Goal: Task Accomplishment & Management: Use online tool/utility

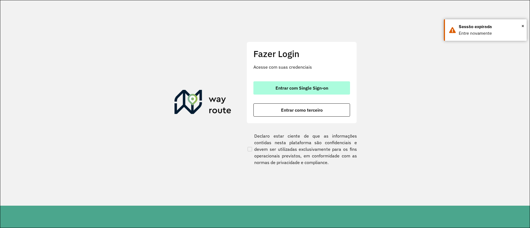
click at [285, 90] on span "Entrar com Single Sign-on" at bounding box center [301, 88] width 53 height 4
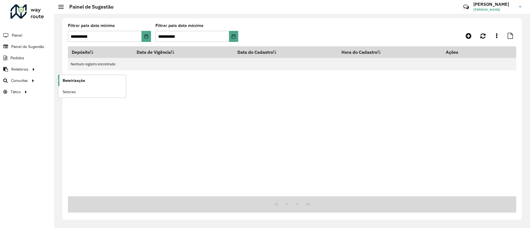
click at [81, 80] on span "Roteirização" at bounding box center [74, 81] width 22 height 6
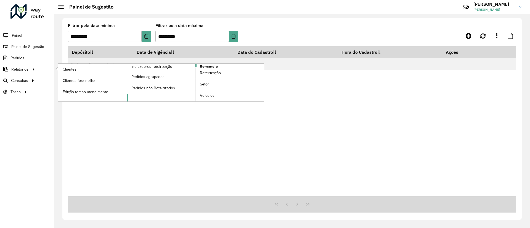
click at [211, 65] on span "Romaneio" at bounding box center [209, 67] width 18 height 6
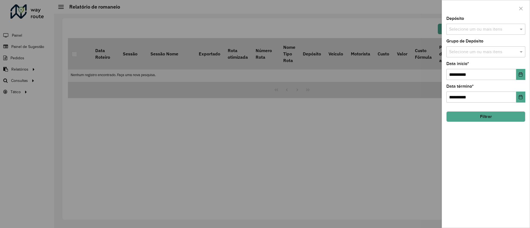
click at [460, 33] on div "Selecione um ou mais itens" at bounding box center [485, 29] width 79 height 11
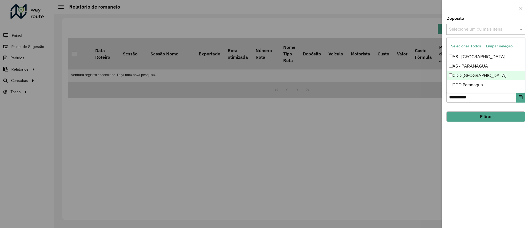
click at [467, 78] on div "CDD [GEOGRAPHIC_DATA]" at bounding box center [486, 75] width 78 height 9
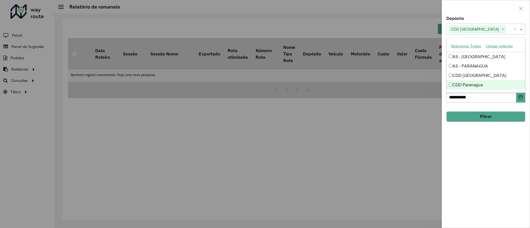
click at [482, 143] on div "**********" at bounding box center [486, 122] width 88 height 211
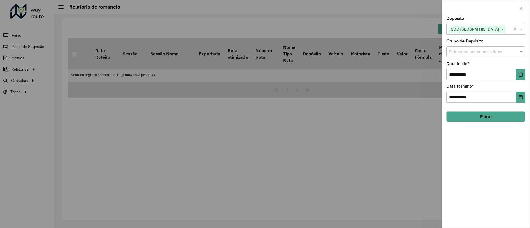
click at [480, 119] on button "Filtrar" at bounding box center [485, 116] width 79 height 10
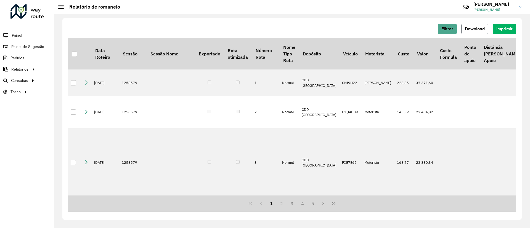
click at [479, 29] on span "Download" at bounding box center [475, 28] width 20 height 5
click at [70, 92] on span "Setores" at bounding box center [70, 92] width 14 height 6
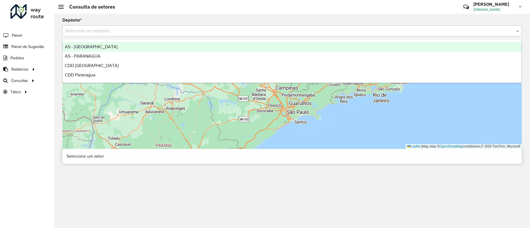
click at [106, 33] on input "text" at bounding box center [286, 31] width 443 height 7
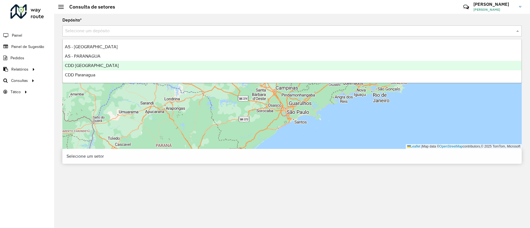
click at [95, 67] on div "CDD [GEOGRAPHIC_DATA]" at bounding box center [292, 65] width 459 height 9
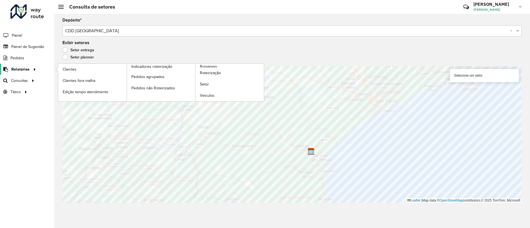
click at [27, 69] on span "Relatórios" at bounding box center [20, 70] width 18 height 6
click at [211, 83] on link "Setor" at bounding box center [229, 84] width 68 height 11
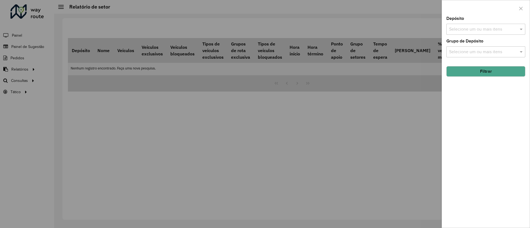
click at [472, 30] on input "text" at bounding box center [483, 29] width 71 height 7
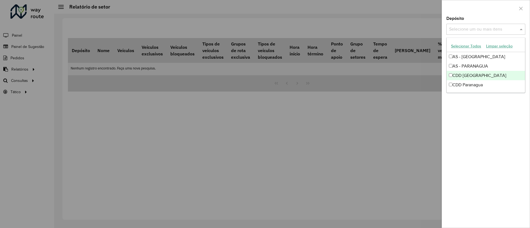
click at [468, 73] on div "CDD [GEOGRAPHIC_DATA]" at bounding box center [486, 75] width 78 height 9
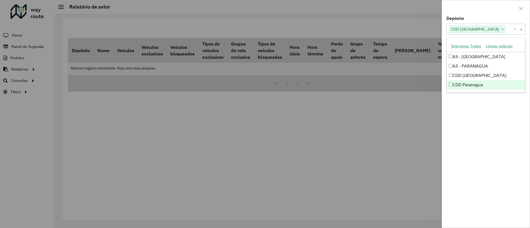
click at [493, 142] on div "Depósito Selecione um ou mais itens CDD Curitiba × × Grupo de Depósito Selecion…" at bounding box center [486, 122] width 88 height 211
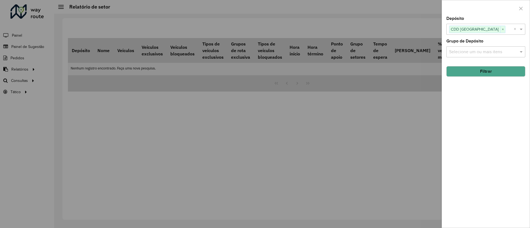
click at [467, 69] on button "Filtrar" at bounding box center [485, 71] width 79 height 10
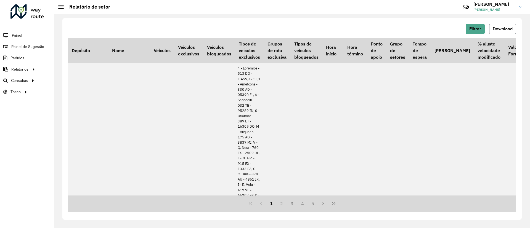
click at [503, 31] on span "Download" at bounding box center [503, 28] width 20 height 5
click at [67, 79] on span "Roteirização" at bounding box center [74, 81] width 22 height 6
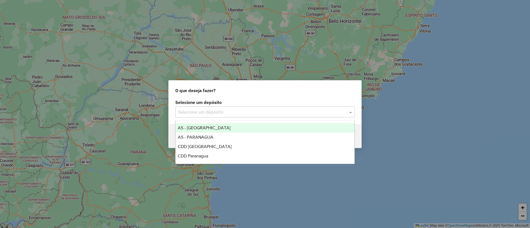
click at [215, 109] on input "text" at bounding box center [259, 112] width 163 height 7
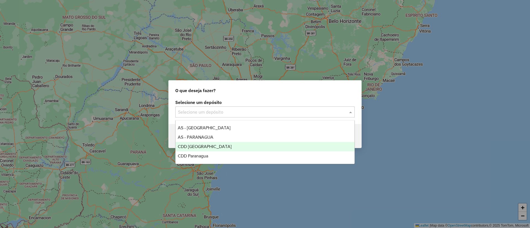
click at [196, 147] on span "CDD [GEOGRAPHIC_DATA]" at bounding box center [205, 146] width 54 height 5
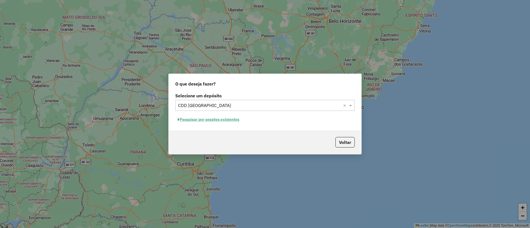
click at [179, 121] on span "button" at bounding box center [179, 120] width 2 height 4
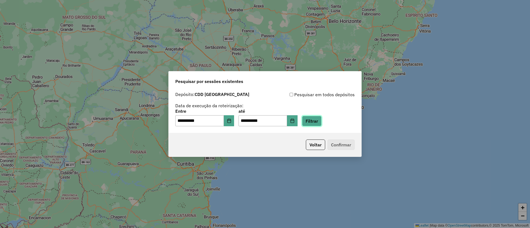
click at [316, 121] on button "Filtrar" at bounding box center [312, 121] width 20 height 10
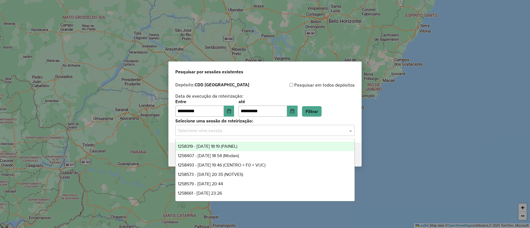
click at [207, 133] on input "text" at bounding box center [259, 131] width 163 height 7
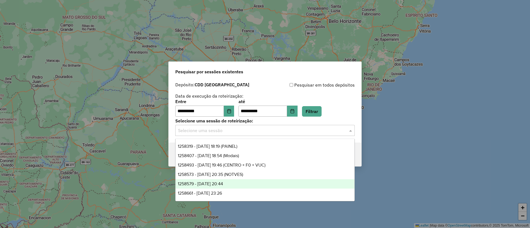
click at [197, 183] on span "1258579 - [DATE] 20:44" at bounding box center [200, 184] width 45 height 5
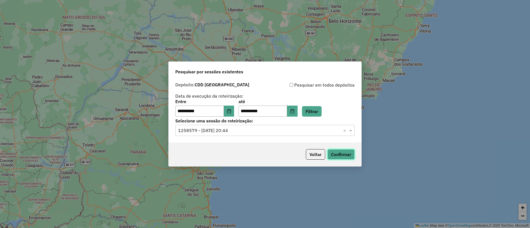
click at [336, 155] on button "Confirmar" at bounding box center [340, 154] width 27 height 10
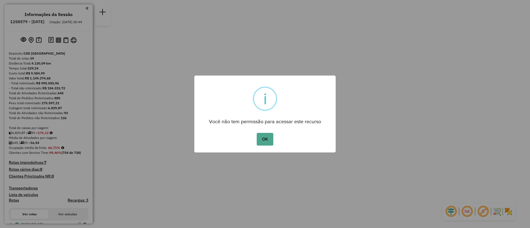
click at [266, 139] on button "OK" at bounding box center [265, 139] width 16 height 13
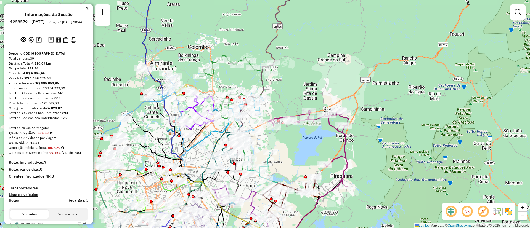
click at [230, 60] on icon at bounding box center [237, 129] width 74 height 148
select select "**********"
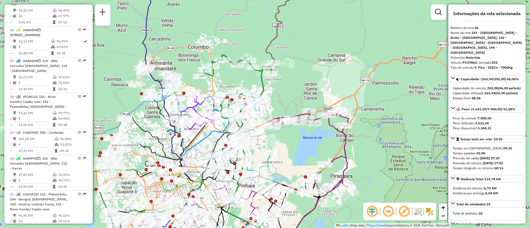
scroll to position [1482, 0]
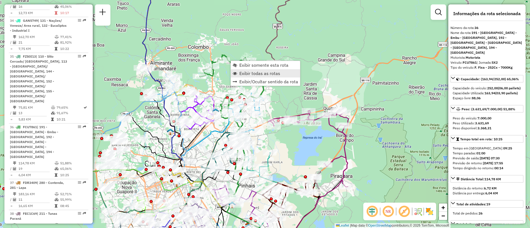
click at [243, 77] on link "Exibir todas as rotas" at bounding box center [265, 73] width 69 height 8
click at [244, 65] on span "Exibir somente esta rota" at bounding box center [263, 66] width 49 height 4
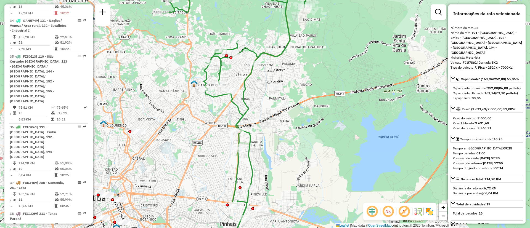
drag, startPoint x: 331, startPoint y: 132, endPoint x: 299, endPoint y: 171, distance: 50.6
click at [299, 171] on div "Janela de atendimento Grade de atendimento Capacidade Transportadoras Veículos …" at bounding box center [265, 114] width 530 height 228
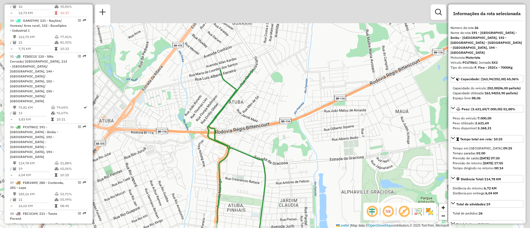
drag, startPoint x: 307, startPoint y: 55, endPoint x: 265, endPoint y: 154, distance: 107.5
click at [265, 154] on div "Janela de atendimento Grade de atendimento Capacidade Transportadoras Veículos …" at bounding box center [265, 114] width 530 height 228
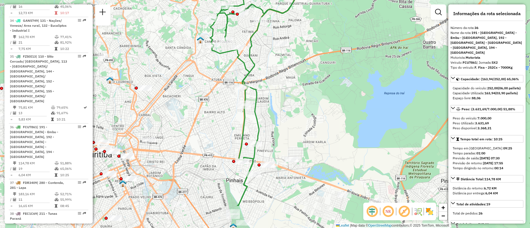
drag, startPoint x: 280, startPoint y: 144, endPoint x: 275, endPoint y: 75, distance: 69.7
click at [276, 61] on div "Janela de atendimento Grade de atendimento Capacidade Transportadoras Veículos …" at bounding box center [265, 114] width 530 height 228
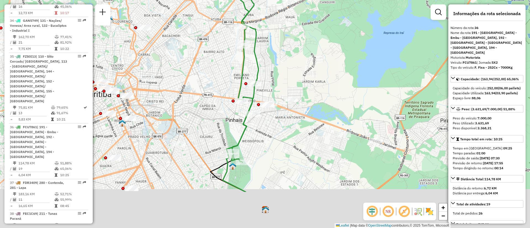
drag, startPoint x: 292, startPoint y: 149, endPoint x: 292, endPoint y: 73, distance: 76.2
click at [292, 73] on div "Janela de atendimento Grade de atendimento Capacidade Transportadoras Veículos …" at bounding box center [265, 114] width 530 height 228
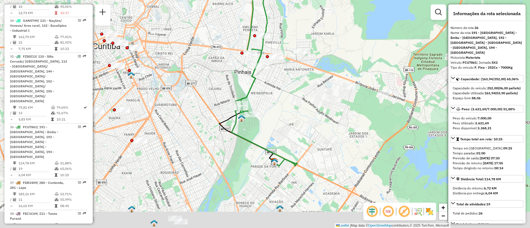
drag, startPoint x: 269, startPoint y: 156, endPoint x: 275, endPoint y: 120, distance: 36.4
click at [275, 120] on div "Janela de atendimento Grade de atendimento Capacidade Transportadoras Veículos …" at bounding box center [265, 114] width 530 height 228
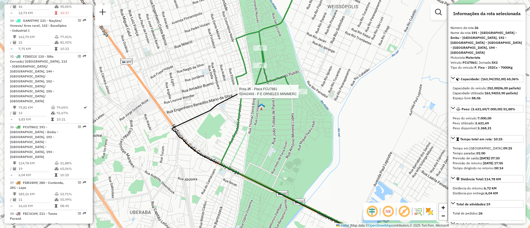
click at [301, 94] on div at bounding box center [300, 92] width 14 height 6
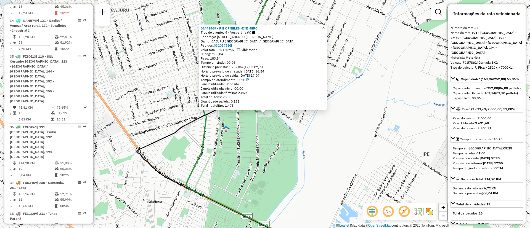
click at [325, 25] on span "×" at bounding box center [323, 27] width 2 height 5
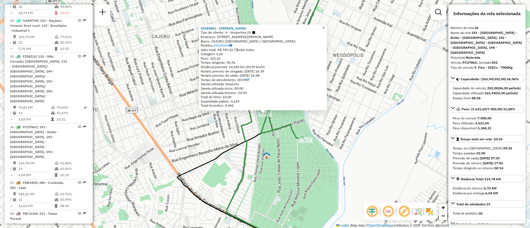
click at [324, 27] on link "×" at bounding box center [323, 28] width 7 height 7
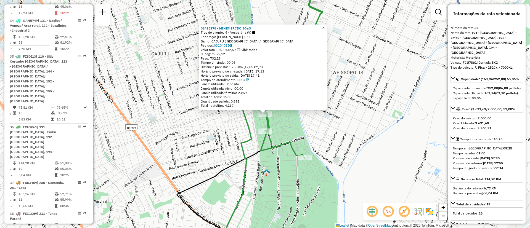
click at [325, 27] on span "×" at bounding box center [323, 27] width 2 height 5
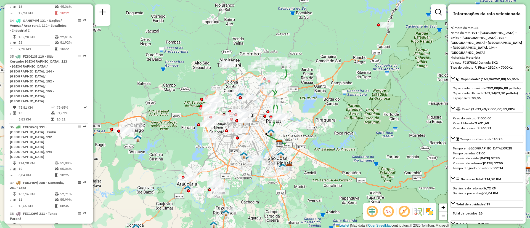
drag, startPoint x: 302, startPoint y: 83, endPoint x: 292, endPoint y: 108, distance: 26.5
click at [292, 108] on div "Janela de atendimento Grade de atendimento Capacidade Transportadoras Veículos …" at bounding box center [265, 114] width 530 height 228
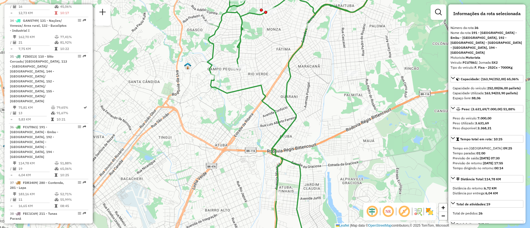
drag, startPoint x: 301, startPoint y: 106, endPoint x: 286, endPoint y: 94, distance: 19.6
click at [286, 94] on div "Janela de atendimento Grade de atendimento Capacidade Transportadoras Veículos …" at bounding box center [265, 114] width 530 height 228
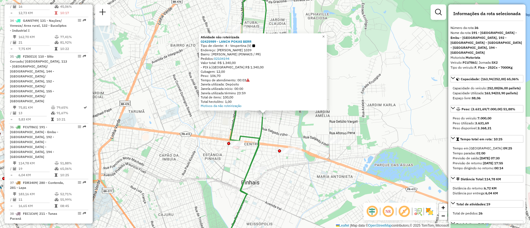
click at [259, 172] on div at bounding box center [260, 170] width 14 height 6
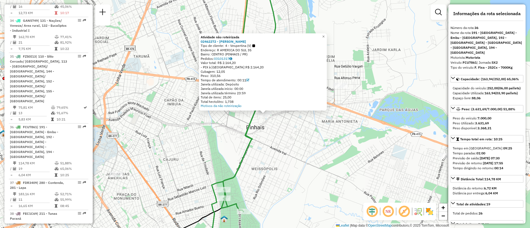
click at [293, 155] on div "Atividade não roteirizada 02462272 - VILSON ANGELO DE ARA Tipo de cliente: 4 - …" at bounding box center [265, 114] width 530 height 228
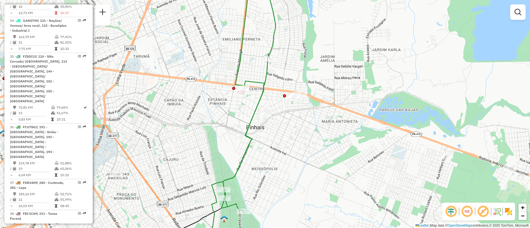
click at [292, 99] on div at bounding box center [293, 96] width 14 height 6
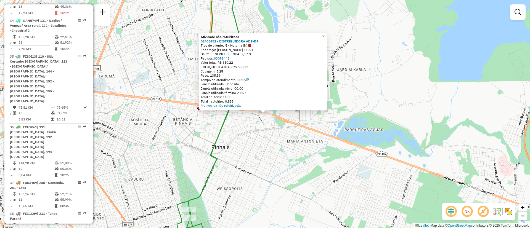
click at [301, 128] on div "Atividade não roteirizada 02465452 - DISTRIBUIDORA ADEMIR Tipo de cliente: 5 - …" at bounding box center [265, 114] width 530 height 228
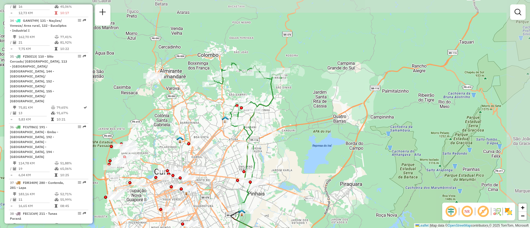
drag, startPoint x: 320, startPoint y: 115, endPoint x: 310, endPoint y: 136, distance: 23.5
click at [310, 136] on div "Janela de atendimento Grade de atendimento Capacidade Transportadoras Veículos …" at bounding box center [265, 114] width 530 height 228
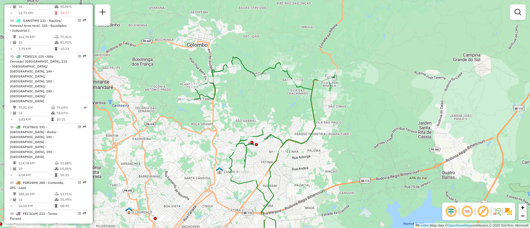
drag, startPoint x: 246, startPoint y: 68, endPoint x: 245, endPoint y: 74, distance: 6.4
click at [246, 68] on icon at bounding box center [261, 154] width 148 height 194
select select "**********"
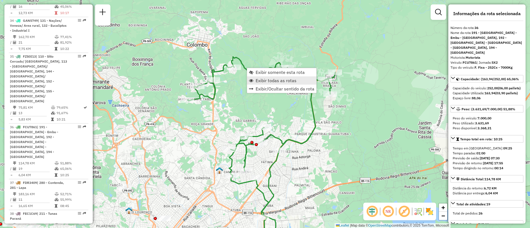
click at [267, 79] on span "Exibir todas as rotas" at bounding box center [276, 80] width 41 height 4
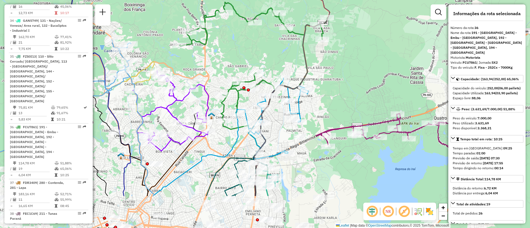
drag, startPoint x: 251, startPoint y: 102, endPoint x: 264, endPoint y: 18, distance: 84.3
click at [264, 18] on div "Janela de atendimento Grade de atendimento Capacidade Transportadoras Veículos …" at bounding box center [265, 114] width 530 height 228
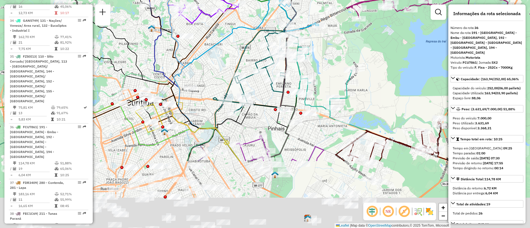
drag, startPoint x: 217, startPoint y: 156, endPoint x: 233, endPoint y: 80, distance: 78.0
click at [236, 62] on div "Janela de atendimento Grade de atendimento Capacidade Transportadoras Veículos …" at bounding box center [265, 114] width 530 height 228
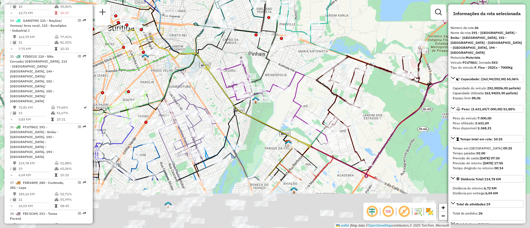
drag, startPoint x: 223, startPoint y: 134, endPoint x: 212, endPoint y: 101, distance: 34.5
click at [212, 101] on div "Janela de atendimento Grade de atendimento Capacidade Transportadoras Veículos …" at bounding box center [265, 114] width 530 height 228
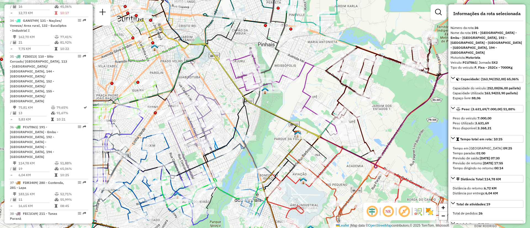
drag, startPoint x: 231, startPoint y: 110, endPoint x: 256, endPoint y: 153, distance: 49.4
click at [256, 153] on div "Janela de atendimento Grade de atendimento Capacidade Transportadoras Veículos …" at bounding box center [265, 114] width 530 height 228
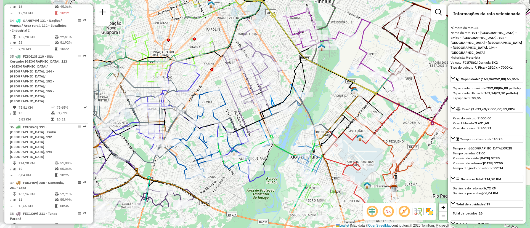
drag, startPoint x: 221, startPoint y: 91, endPoint x: 283, endPoint y: 44, distance: 77.9
click at [282, 44] on div "Janela de atendimento Grade de atendimento Capacidade Transportadoras Veículos …" at bounding box center [265, 114] width 530 height 228
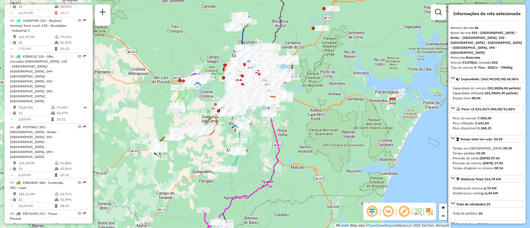
drag, startPoint x: 207, startPoint y: 148, endPoint x: 227, endPoint y: 133, distance: 25.0
click at [227, 133] on div "Janela de atendimento Grade de atendimento Capacidade Transportadoras Veículos …" at bounding box center [265, 114] width 530 height 228
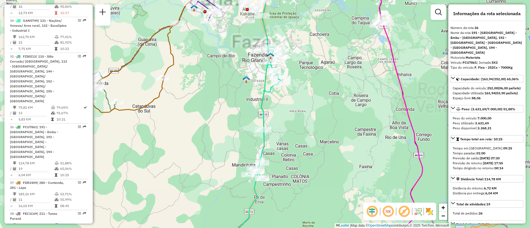
click at [265, 122] on icon at bounding box center [229, 149] width 103 height 204
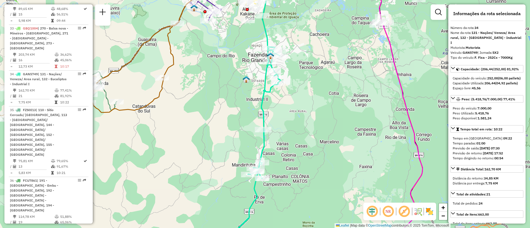
scroll to position [1400, 0]
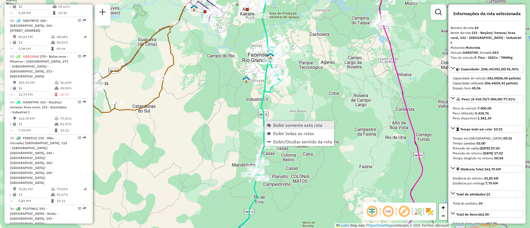
click at [287, 128] on span "Exibir somente esta rota" at bounding box center [297, 125] width 49 height 4
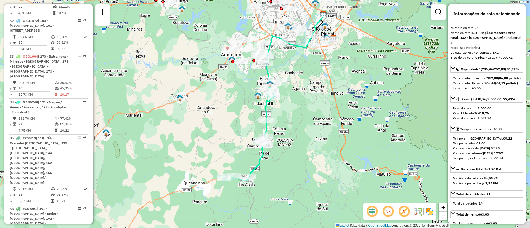
drag, startPoint x: 336, startPoint y: 104, endPoint x: 275, endPoint y: 112, distance: 60.9
click at [297, 155] on div "Janela de atendimento Grade de atendimento Capacidade Transportadoras Veículos …" at bounding box center [265, 114] width 530 height 228
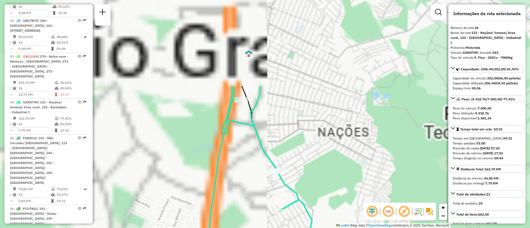
drag, startPoint x: 314, startPoint y: 85, endPoint x: 243, endPoint y: 162, distance: 104.5
click at [247, 161] on div "Janela de atendimento Grade de atendimento Capacidade Transportadoras Veículos …" at bounding box center [265, 114] width 530 height 228
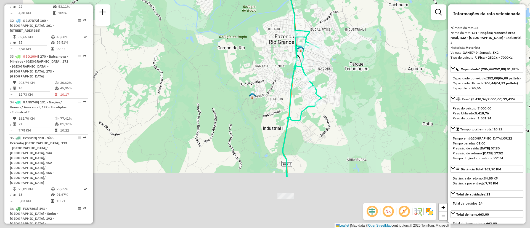
drag, startPoint x: 254, startPoint y: 99, endPoint x: 257, endPoint y: 95, distance: 4.3
click at [257, 95] on div "Janela de atendimento Grade de atendimento Capacidade Transportadoras Veículos …" at bounding box center [265, 114] width 530 height 228
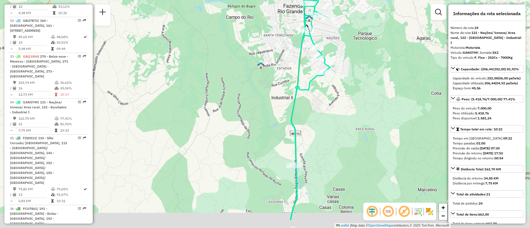
drag, startPoint x: 255, startPoint y: 122, endPoint x: 266, endPoint y: 102, distance: 22.7
click at [282, 58] on div "Janela de atendimento Grade de atendimento Capacidade Transportadoras Veículos …" at bounding box center [265, 114] width 530 height 228
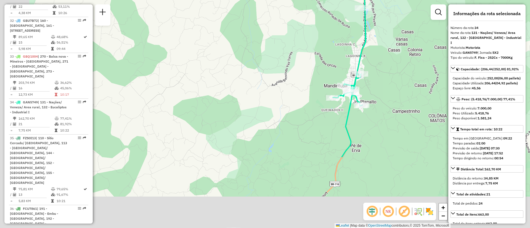
drag, startPoint x: 243, startPoint y: 154, endPoint x: 286, endPoint y: 60, distance: 104.0
click at [289, 54] on div "Janela de atendimento Grade de atendimento Capacidade Transportadoras Veículos …" at bounding box center [265, 114] width 530 height 228
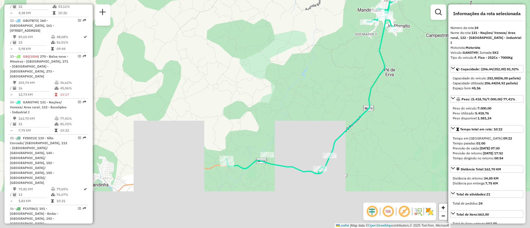
drag, startPoint x: 263, startPoint y: 126, endPoint x: 285, endPoint y: 69, distance: 61.5
click at [285, 69] on div "Janela de atendimento Grade de atendimento Capacidade Transportadoras Veículos …" at bounding box center [265, 114] width 530 height 228
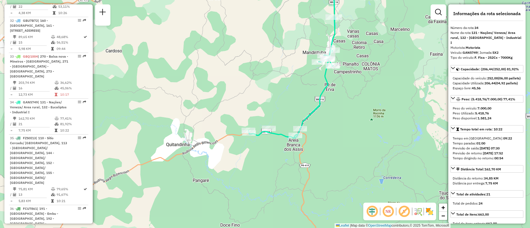
click at [310, 116] on icon at bounding box center [294, 57] width 93 height 161
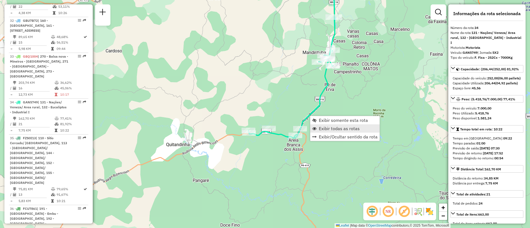
click at [326, 130] on span "Exibir todas as rotas" at bounding box center [339, 128] width 41 height 4
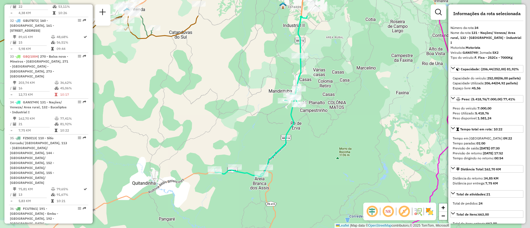
drag, startPoint x: 306, startPoint y: 94, endPoint x: 266, endPoint y: 115, distance: 45.2
click at [253, 140] on div "Janela de atendimento Grade de atendimento Capacidade Transportadoras Veículos …" at bounding box center [265, 114] width 530 height 228
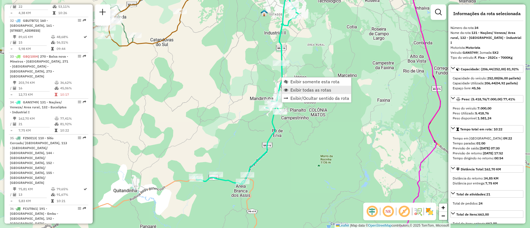
click at [307, 88] on span "Exibir todas as rotas" at bounding box center [310, 90] width 41 height 4
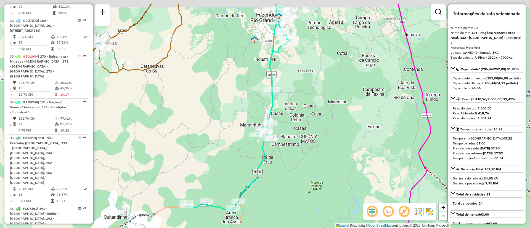
drag, startPoint x: 287, startPoint y: 89, endPoint x: 258, endPoint y: 148, distance: 65.5
click at [258, 148] on div "Janela de atendimento Grade de atendimento Capacidade Transportadoras Veículos …" at bounding box center [265, 114] width 530 height 228
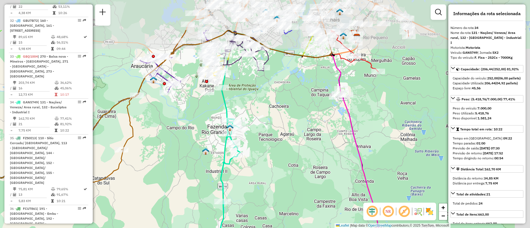
click at [202, 129] on div "Janela de atendimento Grade de atendimento Capacidade Transportadoras Veículos …" at bounding box center [265, 114] width 530 height 228
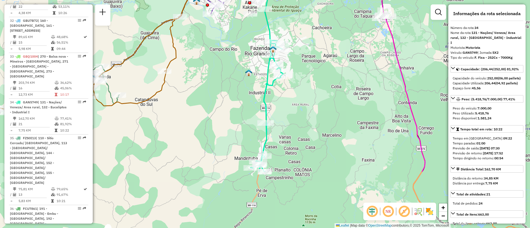
drag, startPoint x: 180, startPoint y: 173, endPoint x: 222, endPoint y: 94, distance: 89.6
click at [222, 94] on div "Janela de atendimento Grade de atendimento Capacidade Transportadoras Veículos …" at bounding box center [265, 114] width 530 height 228
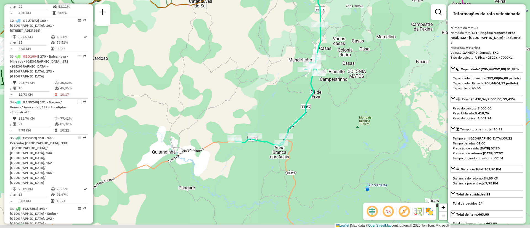
drag, startPoint x: 240, startPoint y: 109, endPoint x: 290, endPoint y: 43, distance: 82.4
click at [299, 13] on div "Janela de atendimento Grade de atendimento Capacidade Transportadoras Veículos …" at bounding box center [265, 114] width 530 height 228
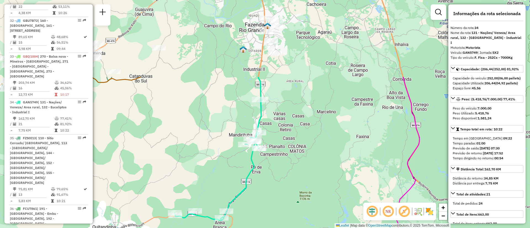
drag, startPoint x: 300, startPoint y: 45, endPoint x: 224, endPoint y: 145, distance: 125.6
click at [224, 145] on div "Janela de atendimento Grade de atendimento Capacidade Transportadoras Veículos …" at bounding box center [265, 114] width 530 height 228
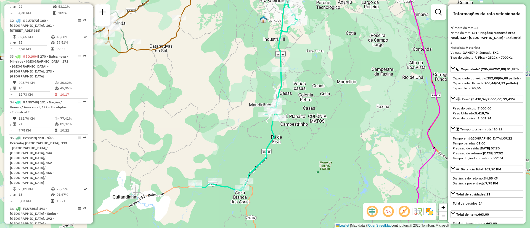
drag, startPoint x: 293, startPoint y: 82, endPoint x: 316, endPoint y: 24, distance: 62.3
click at [316, 24] on div "Janela de atendimento Grade de atendimento Capacidade Transportadoras Veículos …" at bounding box center [265, 114] width 530 height 228
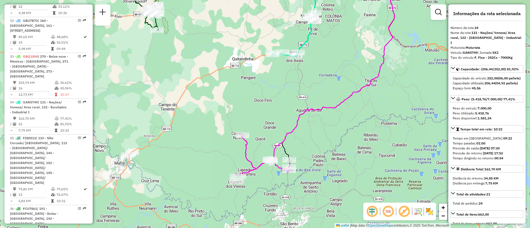
drag, startPoint x: 260, startPoint y: 63, endPoint x: 275, endPoint y: 36, distance: 31.6
click at [275, 36] on div "Janela de atendimento Grade de atendimento Capacidade Transportadoras Veículos …" at bounding box center [265, 114] width 530 height 228
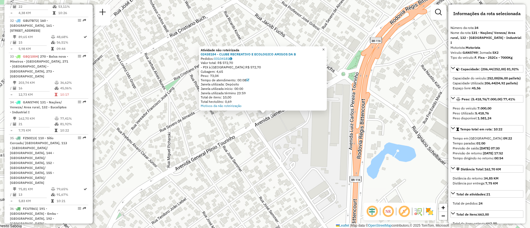
click at [325, 50] on span "×" at bounding box center [323, 49] width 2 height 5
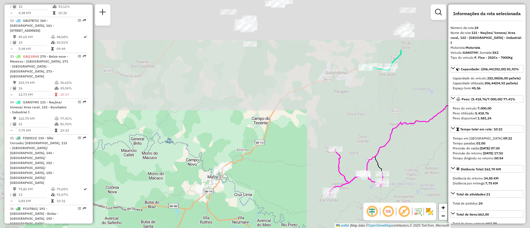
drag, startPoint x: 302, startPoint y: 110, endPoint x: 236, endPoint y: 151, distance: 77.7
click at [223, 166] on div "Janela de atendimento Grade de atendimento Capacidade Transportadoras Veículos …" at bounding box center [265, 114] width 530 height 228
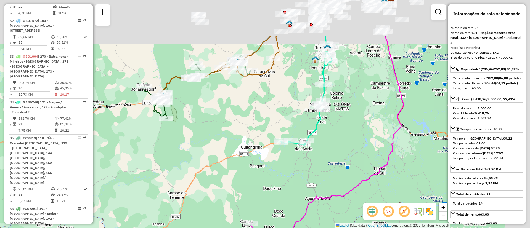
drag, startPoint x: 314, startPoint y: 99, endPoint x: 236, endPoint y: 164, distance: 101.1
click at [235, 166] on div "Janela de atendimento Grade de atendimento Capacidade Transportadoras Veículos …" at bounding box center [265, 114] width 530 height 228
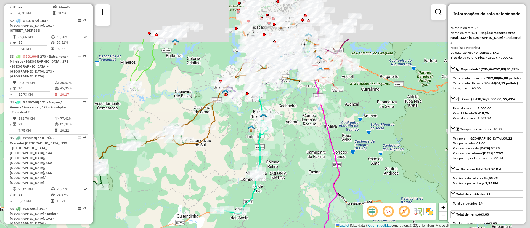
drag, startPoint x: 287, startPoint y: 95, endPoint x: 205, endPoint y: 150, distance: 99.0
click at [229, 157] on div "Janela de atendimento Grade de atendimento Capacidade Transportadoras Veículos …" at bounding box center [265, 114] width 530 height 228
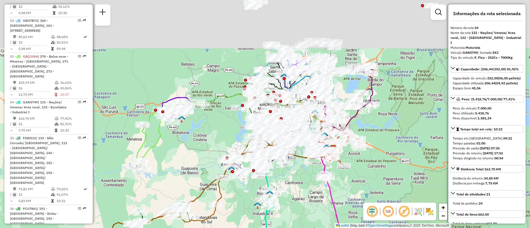
drag, startPoint x: 185, startPoint y: 94, endPoint x: 192, endPoint y: 168, distance: 74.5
click at [192, 168] on div "Janela de atendimento Grade de atendimento Capacidade Transportadoras Veículos …" at bounding box center [265, 114] width 530 height 228
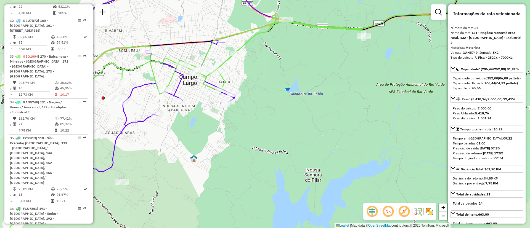
drag, startPoint x: 226, startPoint y: 131, endPoint x: 318, endPoint y: 114, distance: 93.5
click at [332, 110] on div "Janela de atendimento Grade de atendimento Capacidade Transportadoras Veículos …" at bounding box center [265, 114] width 530 height 228
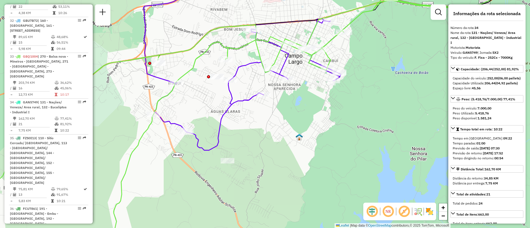
click at [221, 130] on icon at bounding box center [268, 63] width 248 height 173
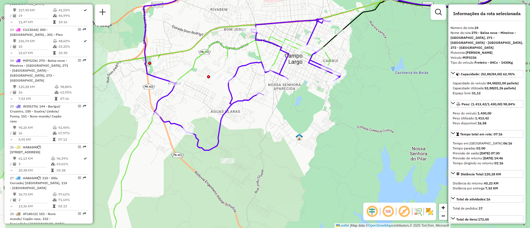
scroll to position [1032, 0]
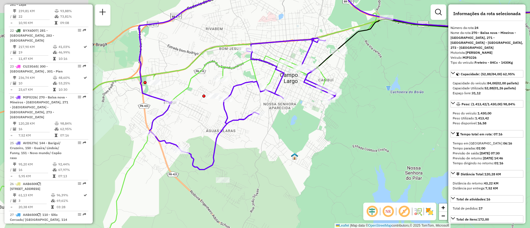
drag, startPoint x: 216, startPoint y: 93, endPoint x: 208, endPoint y: 142, distance: 48.9
click at [208, 142] on div "Janela de atendimento Grade de atendimento Capacidade Transportadoras Veículos …" at bounding box center [265, 114] width 530 height 228
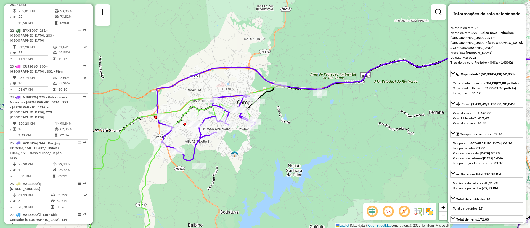
click at [154, 160] on icon at bounding box center [197, 168] width 244 height 165
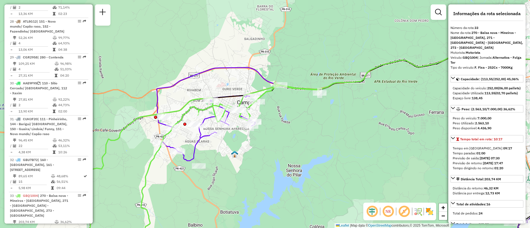
scroll to position [1360, 0]
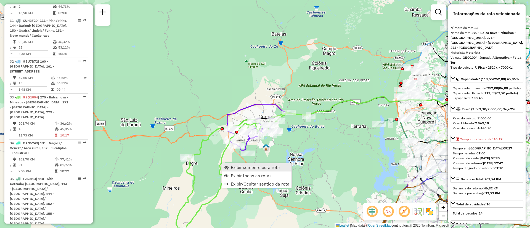
click at [242, 166] on span "Exibir somente esta rota" at bounding box center [255, 167] width 49 height 4
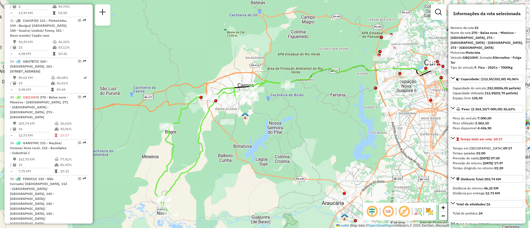
drag, startPoint x: 210, startPoint y: 127, endPoint x: 292, endPoint y: 152, distance: 85.9
click at [292, 152] on div "Janela de atendimento Grade de atendimento Capacidade Transportadoras Veículos …" at bounding box center [265, 114] width 530 height 228
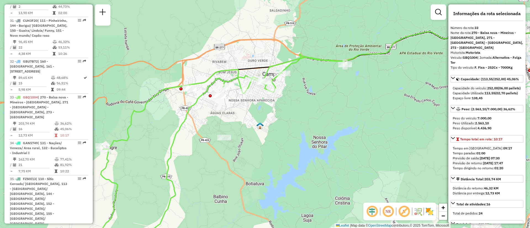
click at [216, 99] on div at bounding box center [219, 96] width 14 height 6
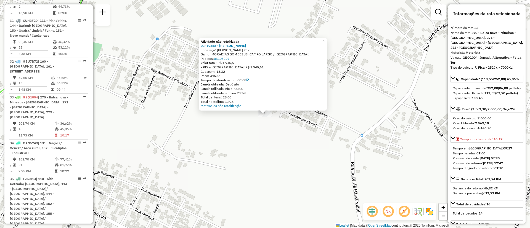
click at [325, 39] on span "×" at bounding box center [323, 41] width 2 height 5
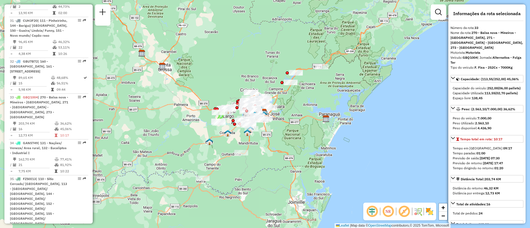
drag, startPoint x: 305, startPoint y: 104, endPoint x: 225, endPoint y: 144, distance: 88.7
click at [222, 150] on div "Janela de atendimento Grade de atendimento Capacidade Transportadoras Veículos …" at bounding box center [265, 114] width 530 height 228
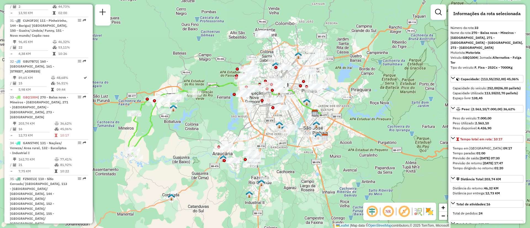
drag, startPoint x: 251, startPoint y: 107, endPoint x: 215, endPoint y: 150, distance: 56.2
click at [215, 150] on div "Janela de atendimento Grade de atendimento Capacidade Transportadoras Veículos …" at bounding box center [265, 114] width 530 height 228
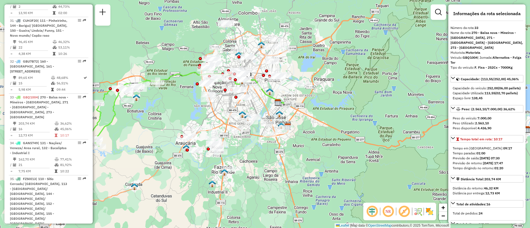
drag, startPoint x: 233, startPoint y: 113, endPoint x: 229, endPoint y: 112, distance: 4.7
click at [229, 112] on div "Janela de atendimento Grade de atendimento Capacidade Transportadoras Veículos …" at bounding box center [265, 114] width 530 height 228
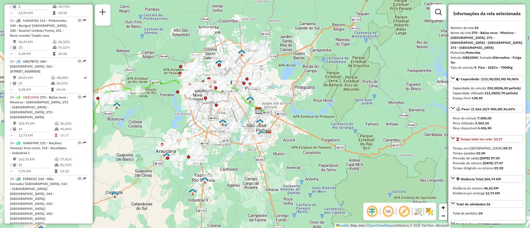
drag, startPoint x: 300, startPoint y: 71, endPoint x: 253, endPoint y: 141, distance: 84.4
click at [253, 141] on div "Janela de atendimento Grade de atendimento Capacidade Transportadoras Veículos …" at bounding box center [265, 114] width 530 height 228
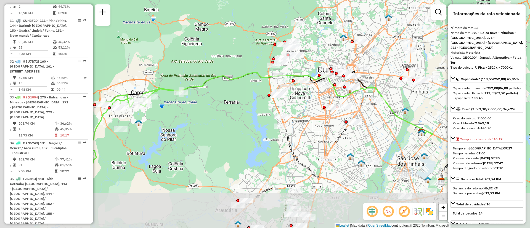
drag, startPoint x: 213, startPoint y: 112, endPoint x: 313, endPoint y: 38, distance: 124.3
click at [313, 38] on div "Janela de atendimento Grade de atendimento Capacidade Transportadoras Veículos …" at bounding box center [265, 114] width 530 height 228
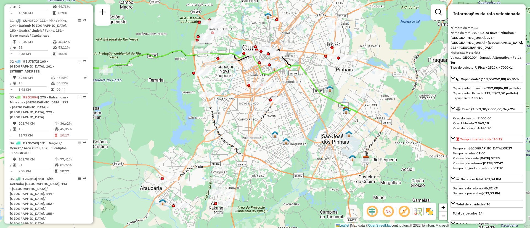
drag, startPoint x: 261, startPoint y: 138, endPoint x: 185, endPoint y: 115, distance: 79.0
click at [185, 115] on div "Janela de atendimento Grade de atendimento Capacidade Transportadoras Veículos …" at bounding box center [265, 114] width 530 height 228
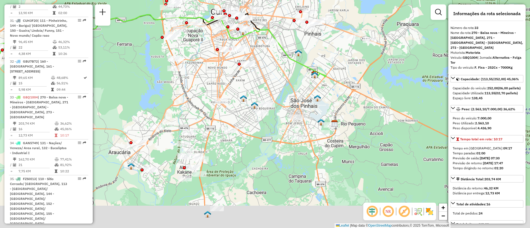
drag, startPoint x: 259, startPoint y: 143, endPoint x: 227, endPoint y: 103, distance: 51.2
click at [227, 103] on div "Janela de atendimento Grade de atendimento Capacidade Transportadoras Veículos …" at bounding box center [265, 114] width 530 height 228
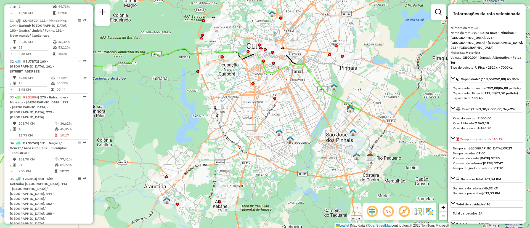
drag, startPoint x: 218, startPoint y: 88, endPoint x: 151, endPoint y: 152, distance: 92.5
click at [151, 152] on div "Janela de atendimento Grade de atendimento Capacidade Transportadoras Veículos …" at bounding box center [265, 114] width 530 height 228
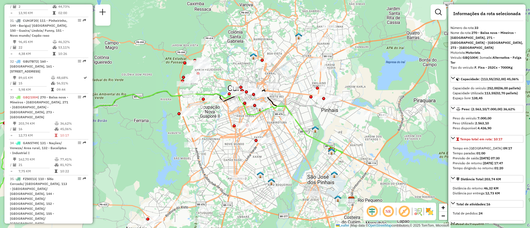
drag, startPoint x: 162, startPoint y: 110, endPoint x: 154, endPoint y: 128, distance: 19.5
click at [154, 128] on div "Janela de atendimento Grade de atendimento Capacidade Transportadoras Veículos …" at bounding box center [265, 114] width 530 height 228
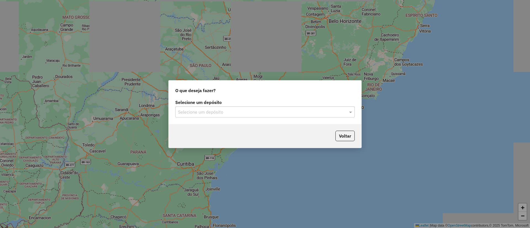
click at [191, 105] on label "Selecione um depósito" at bounding box center [264, 102] width 179 height 7
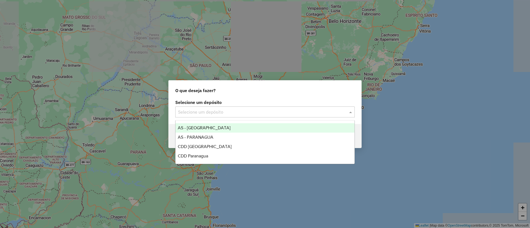
click at [192, 113] on input "text" at bounding box center [259, 112] width 163 height 7
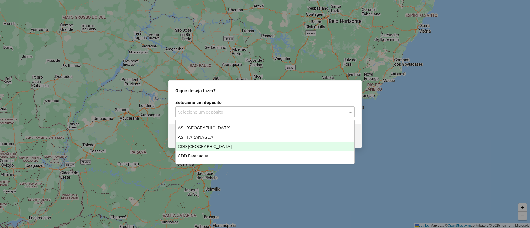
click at [198, 148] on span "CDD [GEOGRAPHIC_DATA]" at bounding box center [205, 146] width 54 height 5
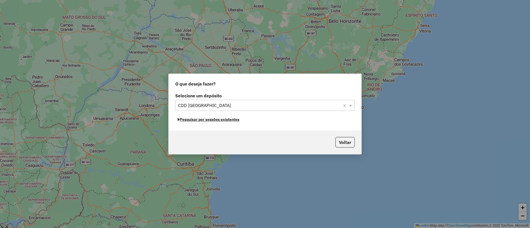
click at [184, 121] on button "Pesquisar por sessões existentes" at bounding box center [208, 119] width 67 height 9
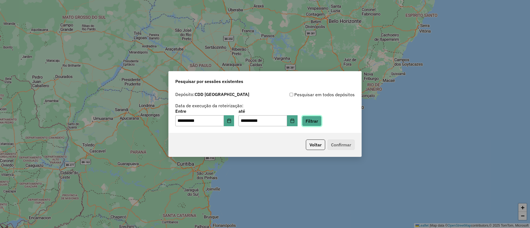
click at [322, 118] on button "Filtrar" at bounding box center [312, 121] width 20 height 10
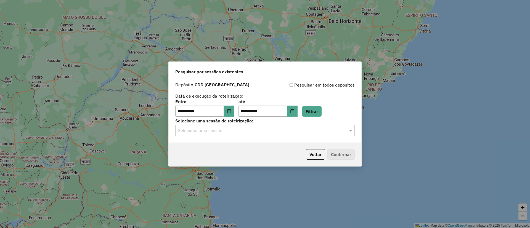
click at [184, 132] on input "text" at bounding box center [259, 131] width 163 height 7
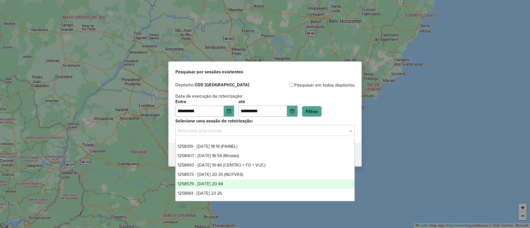
click at [205, 185] on span "1258579 - 03/09/2025 20:44" at bounding box center [200, 184] width 45 height 5
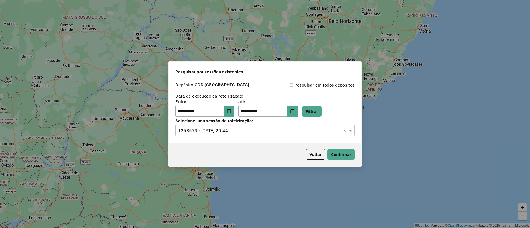
click at [288, 131] on input "text" at bounding box center [259, 131] width 163 height 7
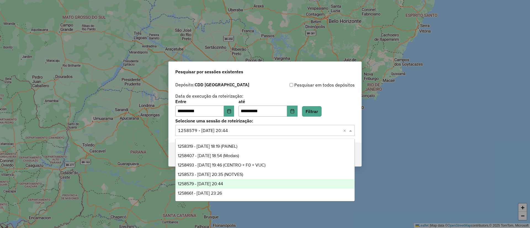
click at [239, 182] on div "1258579 - 03/09/2025 20:44" at bounding box center [265, 183] width 179 height 9
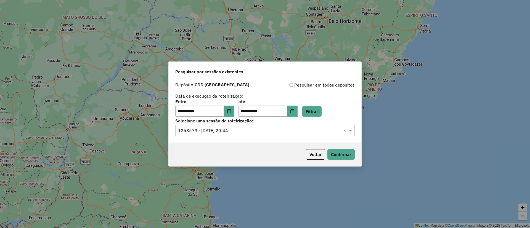
drag, startPoint x: 238, startPoint y: 131, endPoint x: 238, endPoint y: 134, distance: 3.6
click at [238, 134] on div "Selecione uma sessão × 1258579 - 03/09/2025 20:44 ×" at bounding box center [264, 130] width 179 height 11
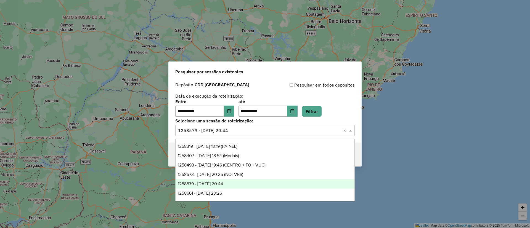
click at [225, 186] on div "1258579 - 03/09/2025 20:44" at bounding box center [265, 183] width 179 height 9
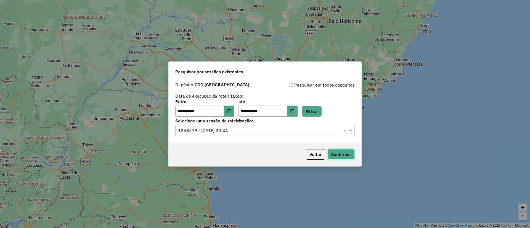
click at [331, 155] on button "Confirmar" at bounding box center [340, 154] width 27 height 10
click at [228, 133] on input "text" at bounding box center [259, 131] width 163 height 7
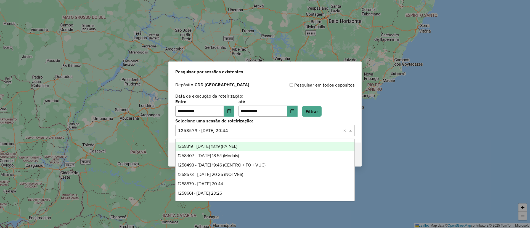
click at [217, 148] on span "1258319 - 03/09/2025 18:19 (PAINEL)" at bounding box center [208, 146] width 60 height 5
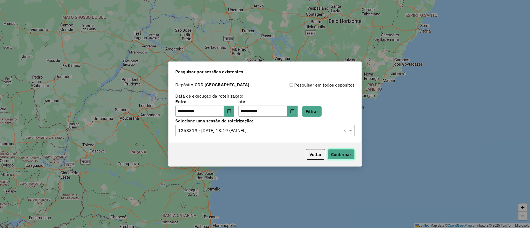
click at [337, 152] on button "Confirmar" at bounding box center [340, 154] width 27 height 10
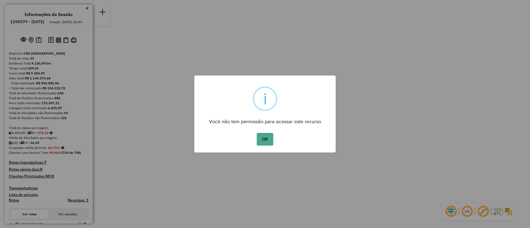
click at [270, 136] on button "OK" at bounding box center [265, 139] width 16 height 13
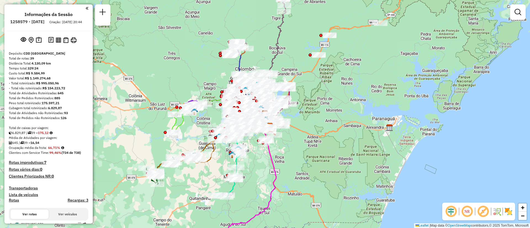
click at [30, 23] on h6 "1258579 - 03/09/2025" at bounding box center [27, 21] width 34 height 5
copy h6 "1258579"
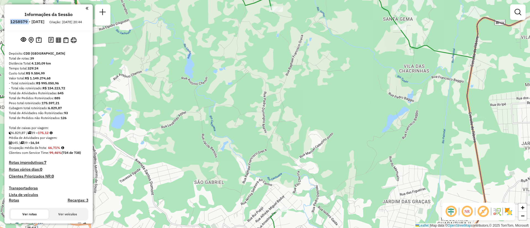
click at [408, 41] on icon at bounding box center [269, 114] width 593 height 274
select select "**********"
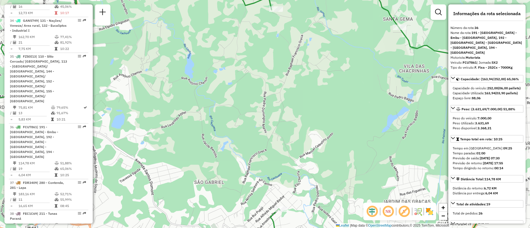
scroll to position [1482, 0]
drag, startPoint x: 471, startPoint y: 27, endPoint x: 480, endPoint y: 28, distance: 10.0
click at [481, 26] on div "Número da rota: 36" at bounding box center [486, 27] width 73 height 5
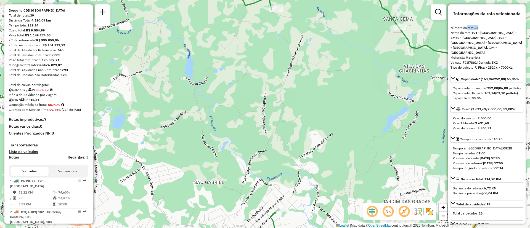
scroll to position [0, 0]
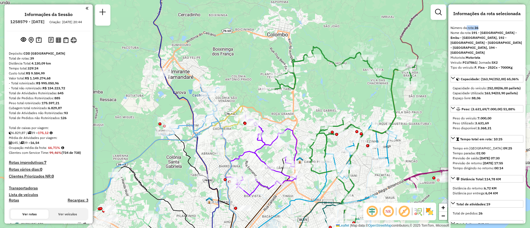
click at [155, 141] on icon at bounding box center [145, 147] width 148 height 127
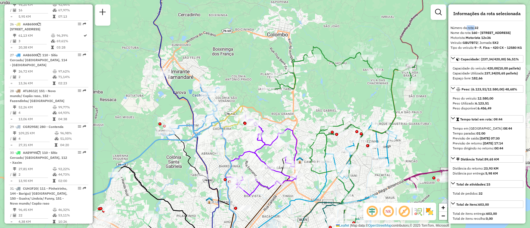
scroll to position [1324, 0]
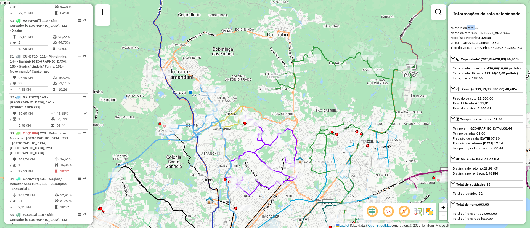
click at [425, 172] on icon at bounding box center [485, 203] width 161 height 95
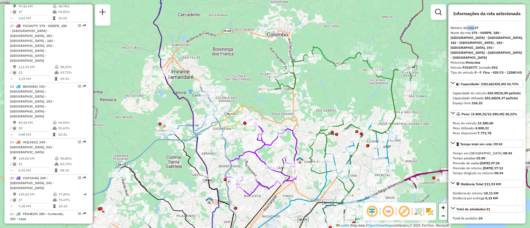
scroll to position [790, 0]
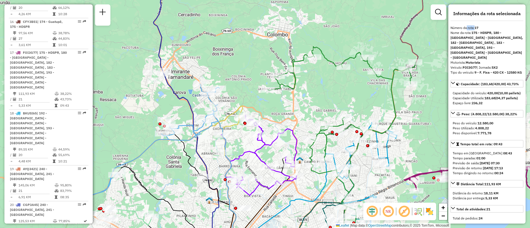
click at [391, 94] on icon at bounding box center [342, 149] width 148 height 204
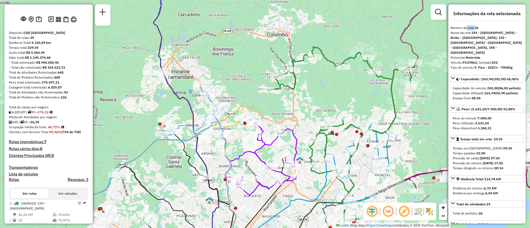
scroll to position [0, 0]
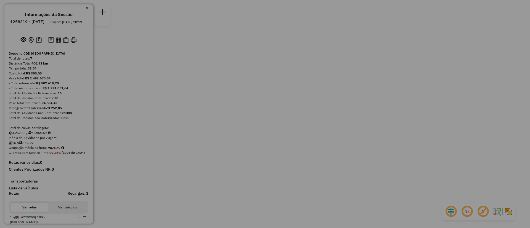
click at [31, 23] on div "× i Você não tem permissão para acessar este recurso OK No Cancel" at bounding box center [265, 114] width 530 height 228
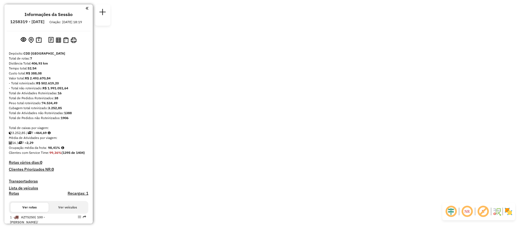
click at [0, 0] on div "Aguarde..." at bounding box center [0, 0] width 0 height 0
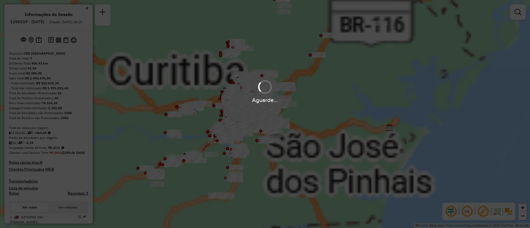
click at [37, 21] on div "Aguarde..." at bounding box center [265, 114] width 530 height 228
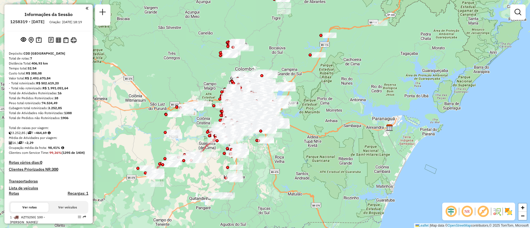
click at [30, 23] on h6 "1258319 - [DATE]" at bounding box center [27, 21] width 34 height 5
click at [31, 20] on h6 "1258319 - [DATE]" at bounding box center [27, 21] width 34 height 5
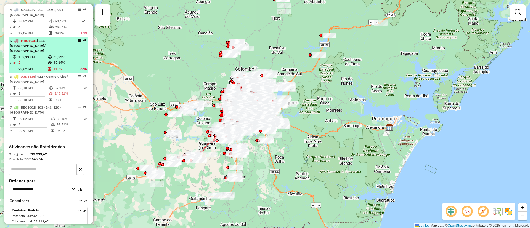
scroll to position [313, 0]
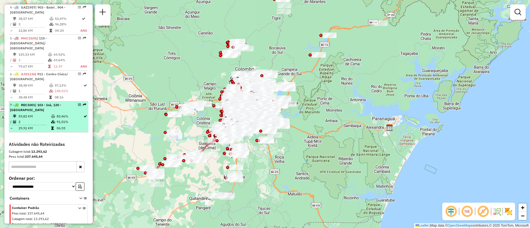
click at [44, 114] on td "59,82 KM" at bounding box center [34, 117] width 33 height 6
select select "**********"
